Goal: Find specific page/section: Find specific page/section

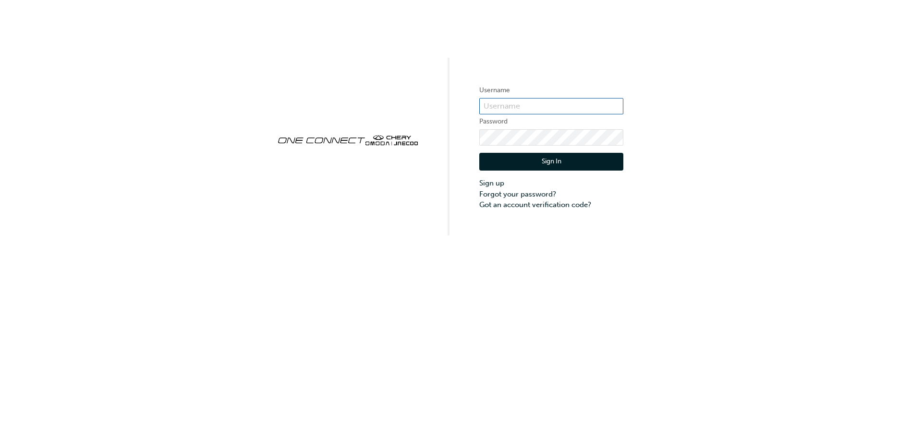
click at [530, 104] on input "text" at bounding box center [552, 106] width 144 height 16
click at [374, 83] on div "Username Password Sign In Sign up Forgot your password? Got an account verifica…" at bounding box center [449, 117] width 899 height 235
click at [497, 107] on input "text" at bounding box center [552, 106] width 144 height 16
type input "OJAU248"
click button "Sign In" at bounding box center [552, 162] width 144 height 18
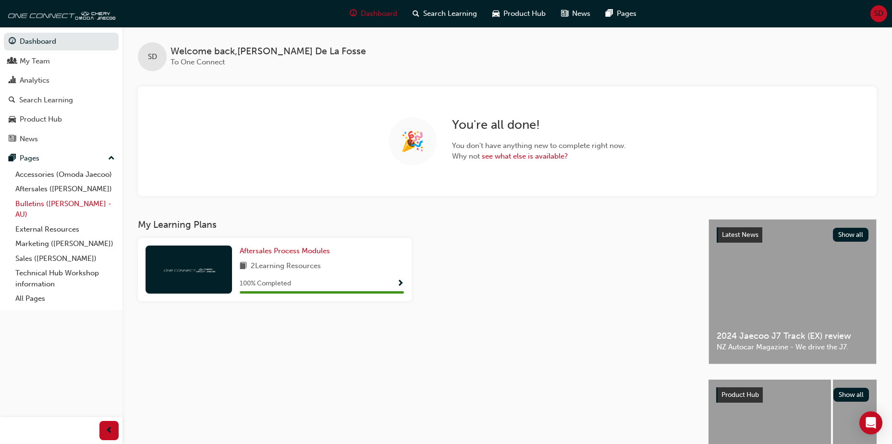
click at [59, 204] on link "Bulletins ([PERSON_NAME] - AU)" at bounding box center [65, 209] width 107 height 25
